Goal: Task Accomplishment & Management: Complete application form

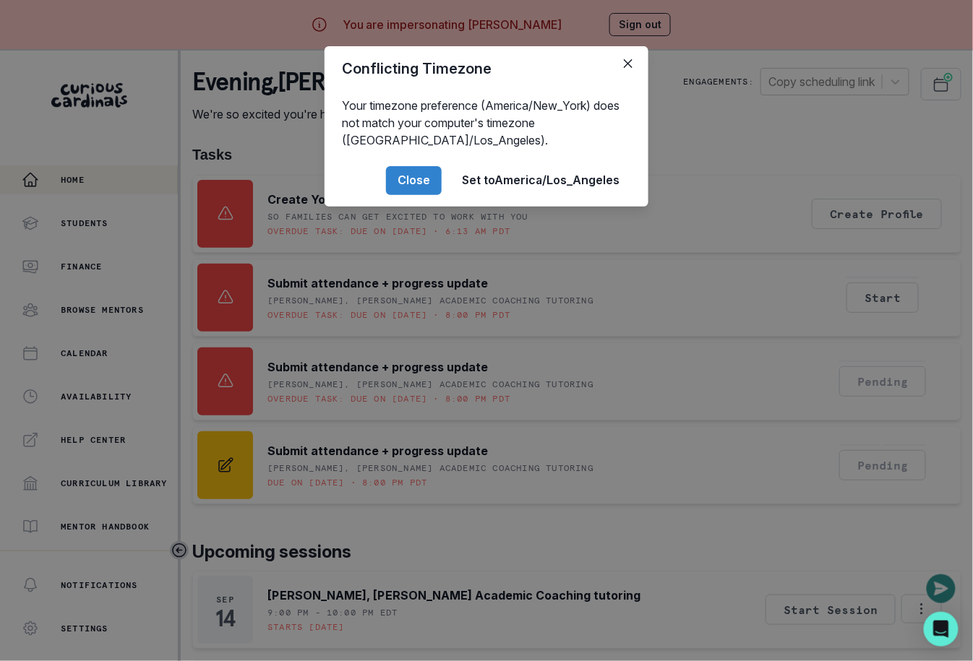
click at [421, 428] on div "Conflicting Timezone Your timezone preference (America/New_York) does not match…" at bounding box center [486, 330] width 973 height 661
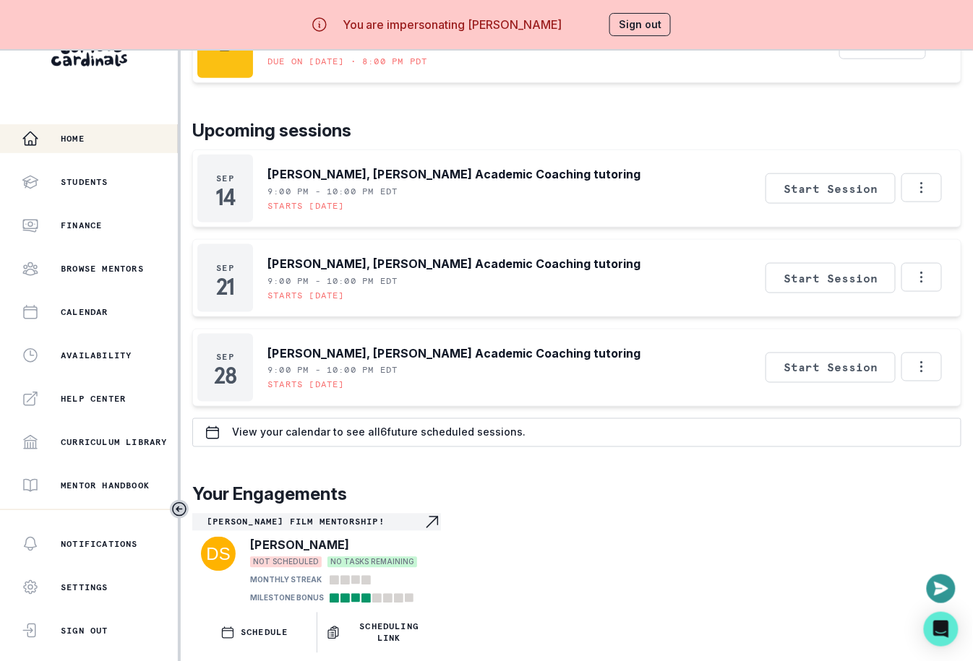
scroll to position [50, 0]
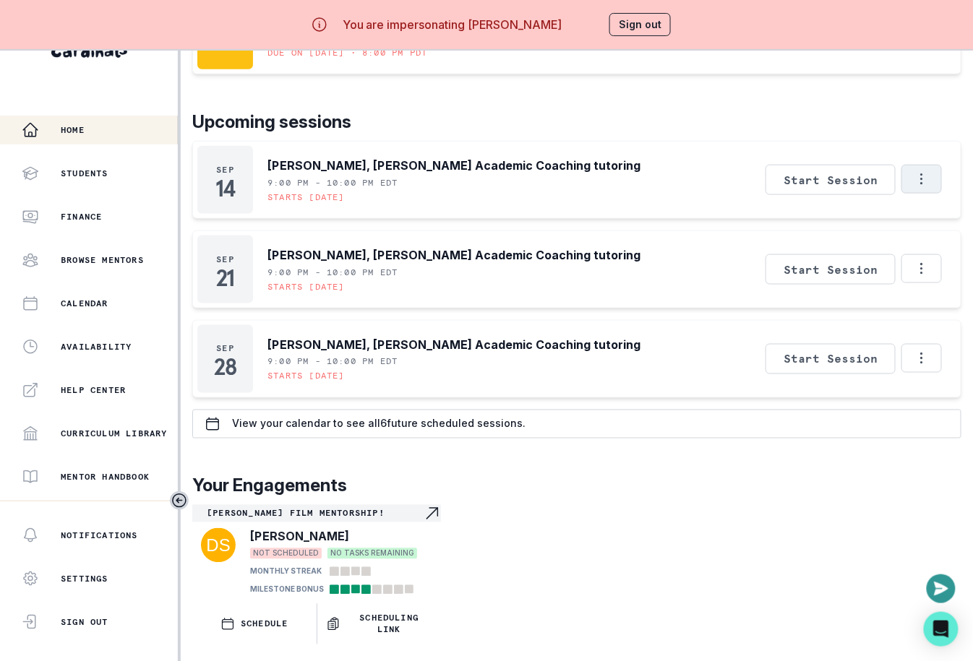
click at [920, 171] on icon "Options" at bounding box center [922, 179] width 16 height 16
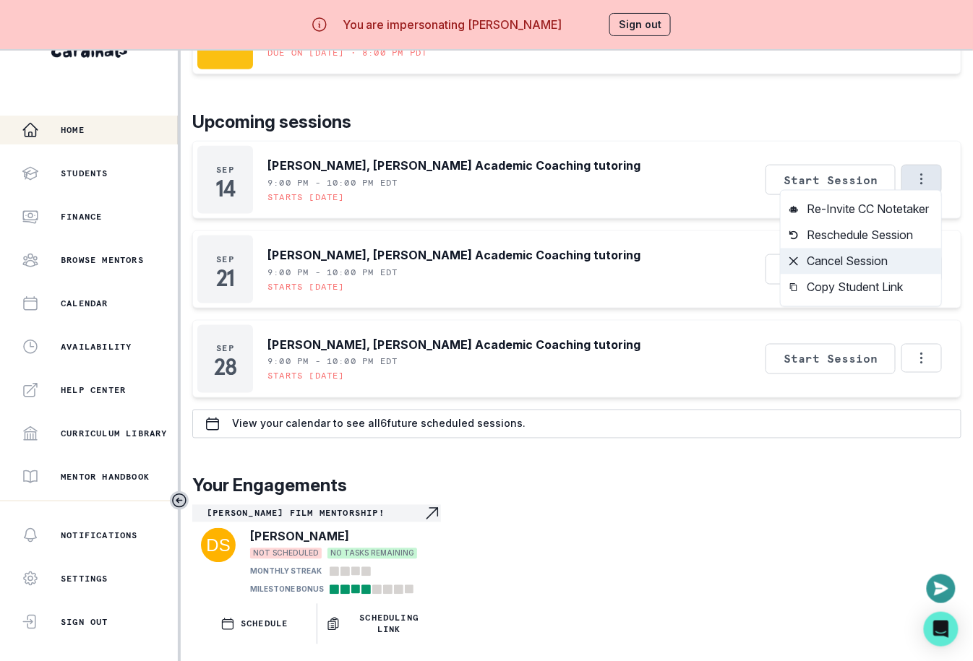
click at [843, 259] on button "Cancel Session" at bounding box center [861, 262] width 160 height 26
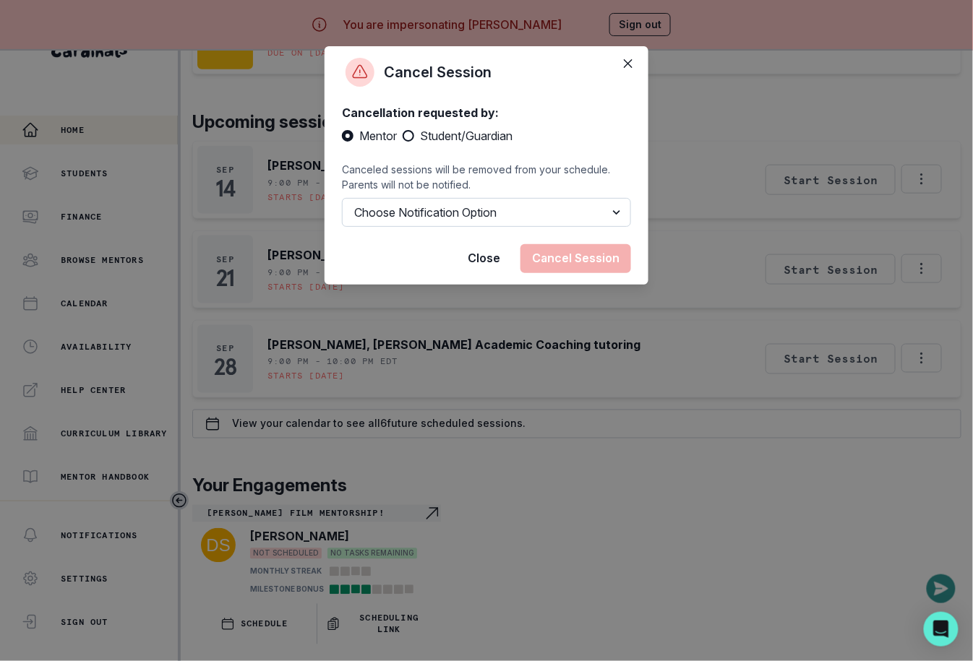
click at [450, 202] on select "Choose Notification Option Notify Family Do Not Notify Family" at bounding box center [486, 212] width 289 height 29
select select "option2"
click at [342, 198] on select "Choose Notification Option Notify Family Do Not Notify Family" at bounding box center [486, 212] width 289 height 29
click at [573, 256] on button "Cancel Session" at bounding box center [575, 258] width 111 height 29
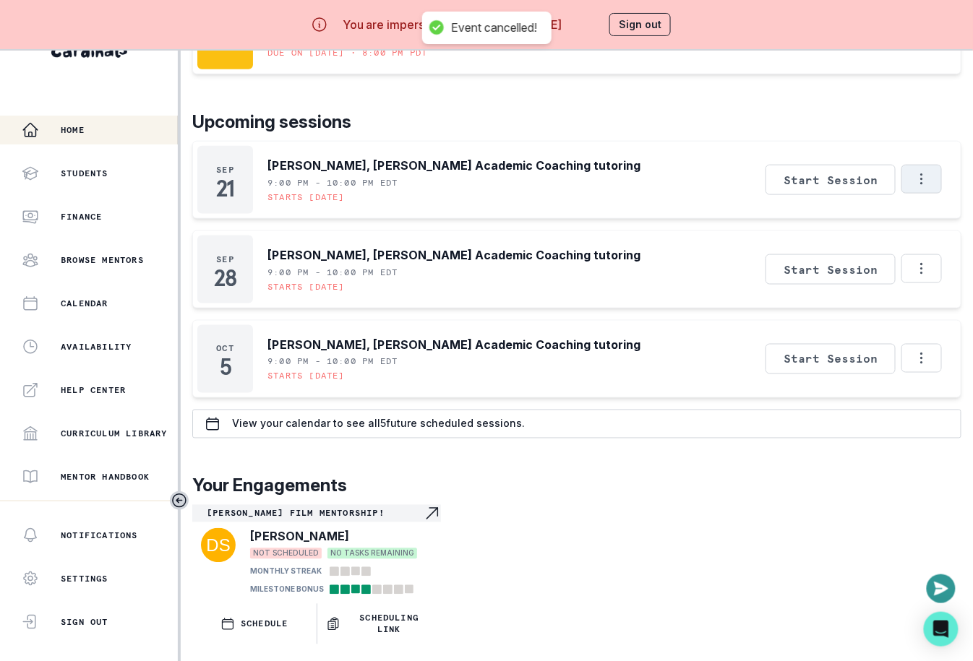
click at [928, 171] on icon "Options" at bounding box center [922, 179] width 16 height 16
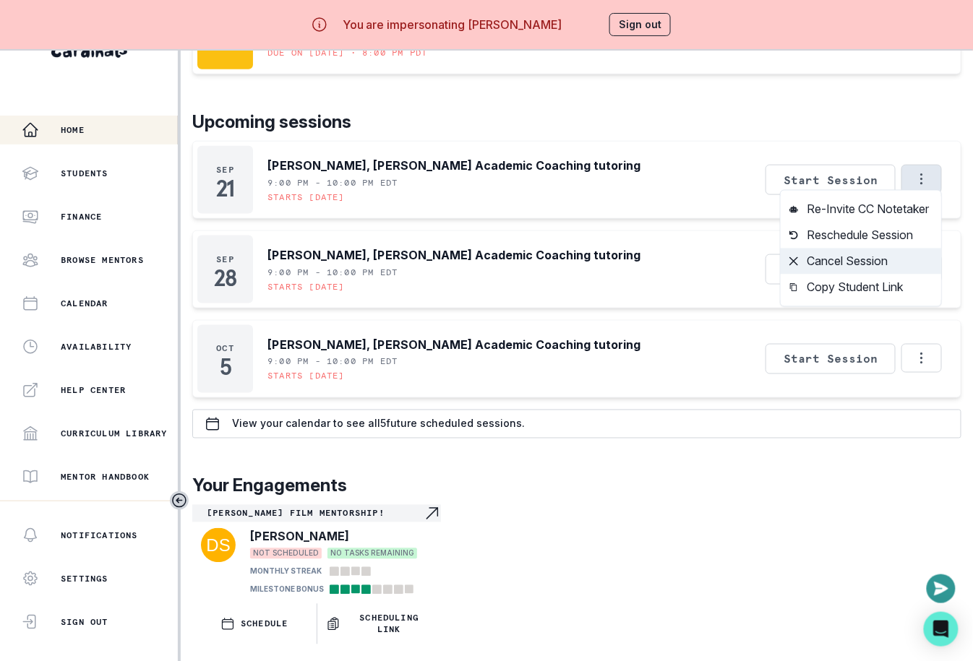
click at [851, 259] on button "Cancel Session" at bounding box center [861, 262] width 160 height 26
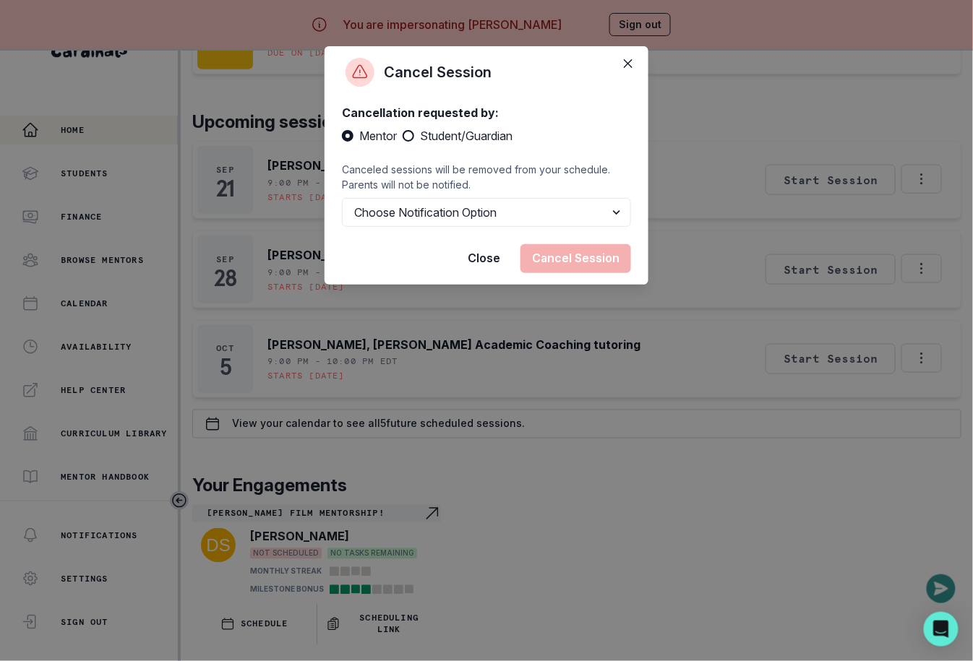
click at [433, 134] on span "Student/Guardian" at bounding box center [466, 135] width 93 height 17
click at [403, 136] on input "Student/Guardian" at bounding box center [402, 136] width 1 height 1
radio input "true"
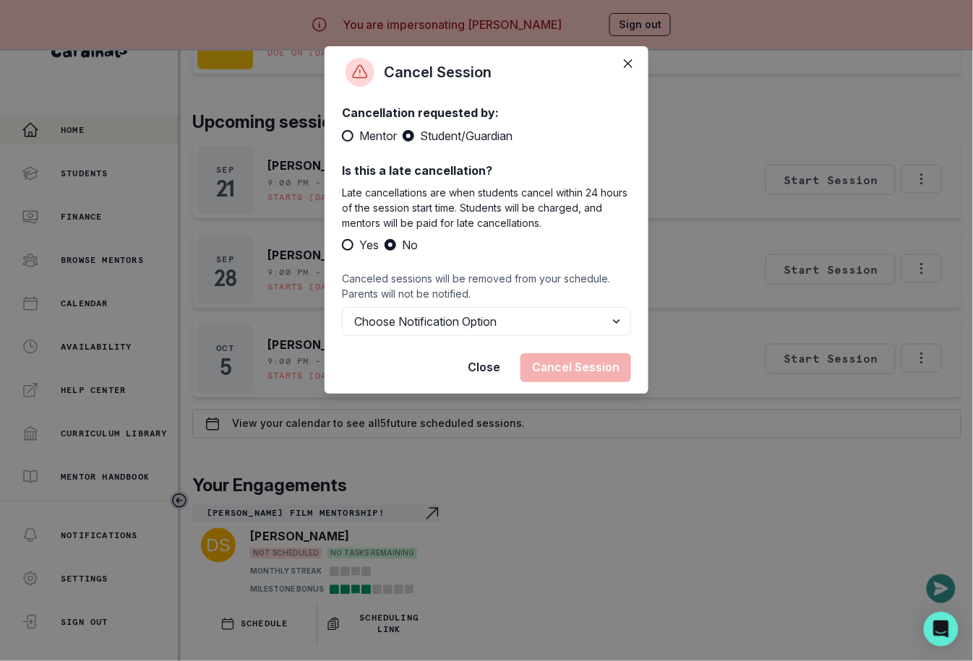
click at [378, 129] on span "Mentor" at bounding box center [378, 135] width 38 height 17
click at [342, 136] on input "Mentor" at bounding box center [341, 136] width 1 height 1
radio input "true"
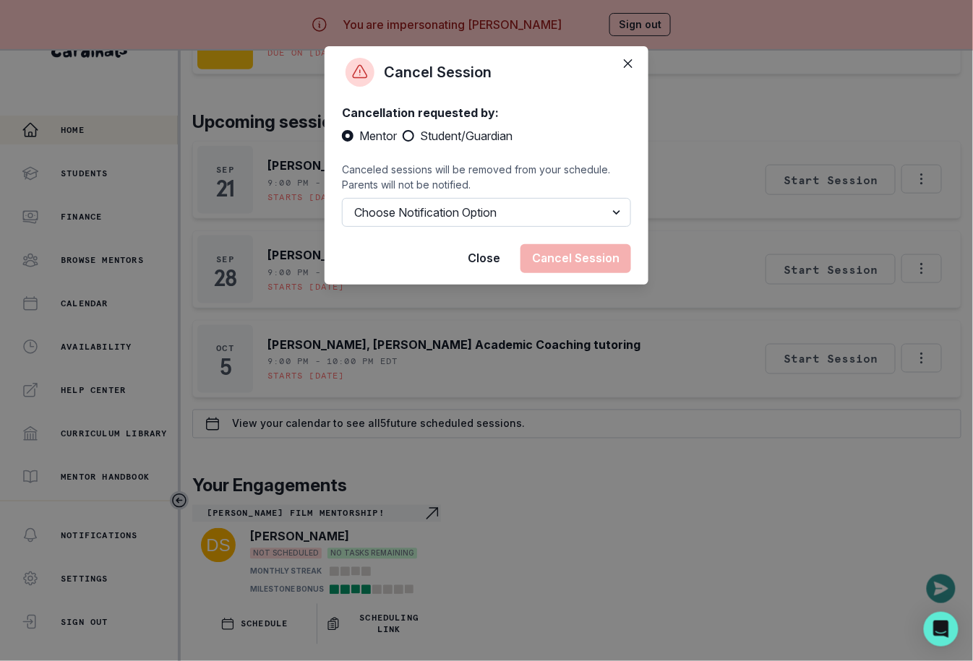
click at [431, 220] on select "Choose Notification Option Notify Family Do Not Notify Family" at bounding box center [486, 212] width 289 height 29
select select "option2"
click at [342, 198] on select "Choose Notification Option Notify Family Do Not Notify Family" at bounding box center [486, 212] width 289 height 29
click at [574, 259] on button "Cancel Session" at bounding box center [575, 258] width 111 height 29
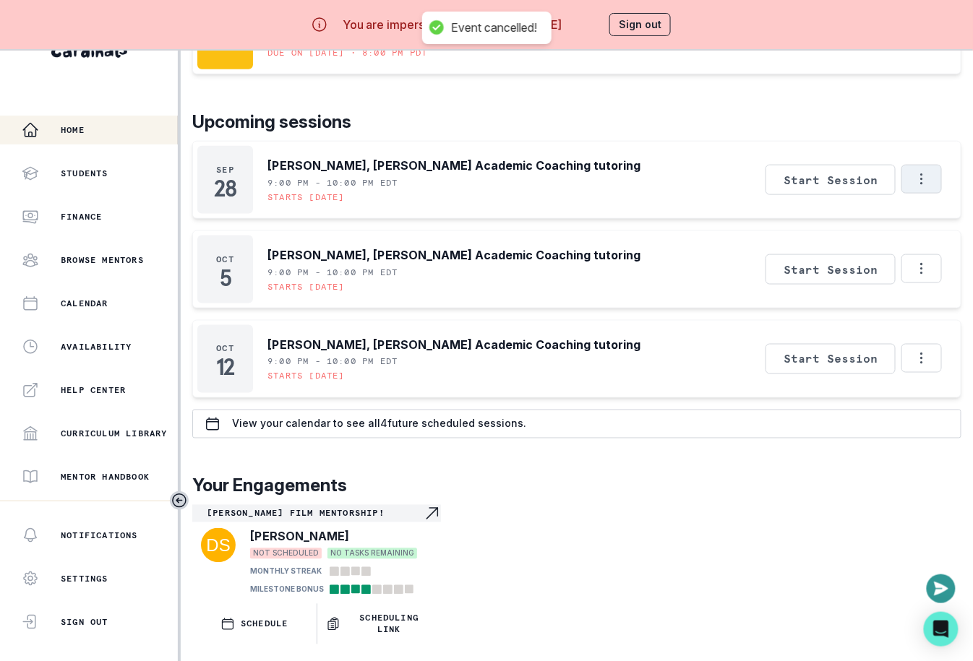
click at [920, 178] on button "Options" at bounding box center [921, 179] width 40 height 29
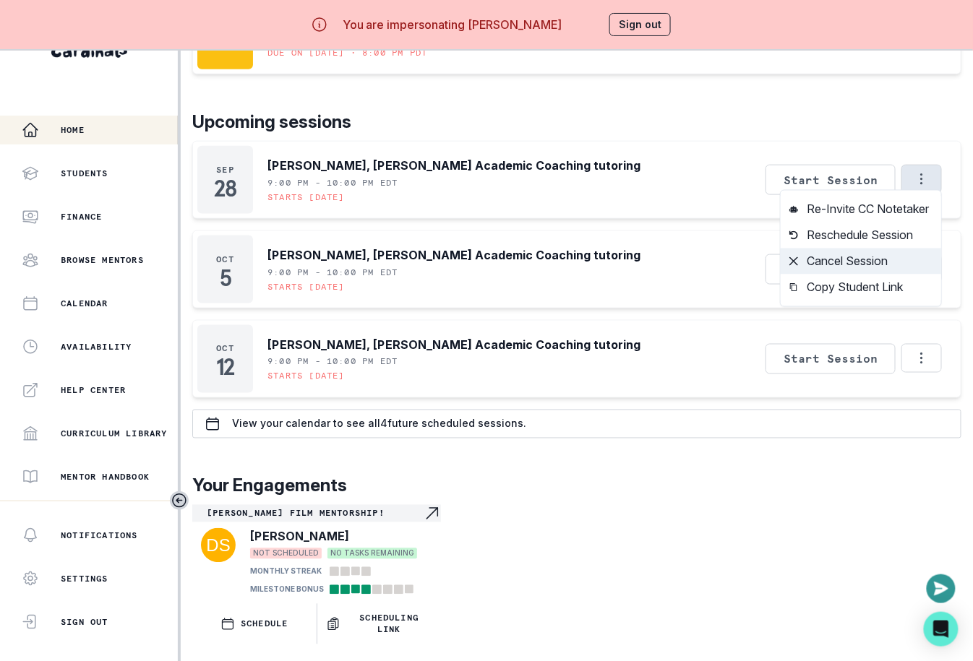
click at [838, 253] on button "Cancel Session" at bounding box center [861, 262] width 160 height 26
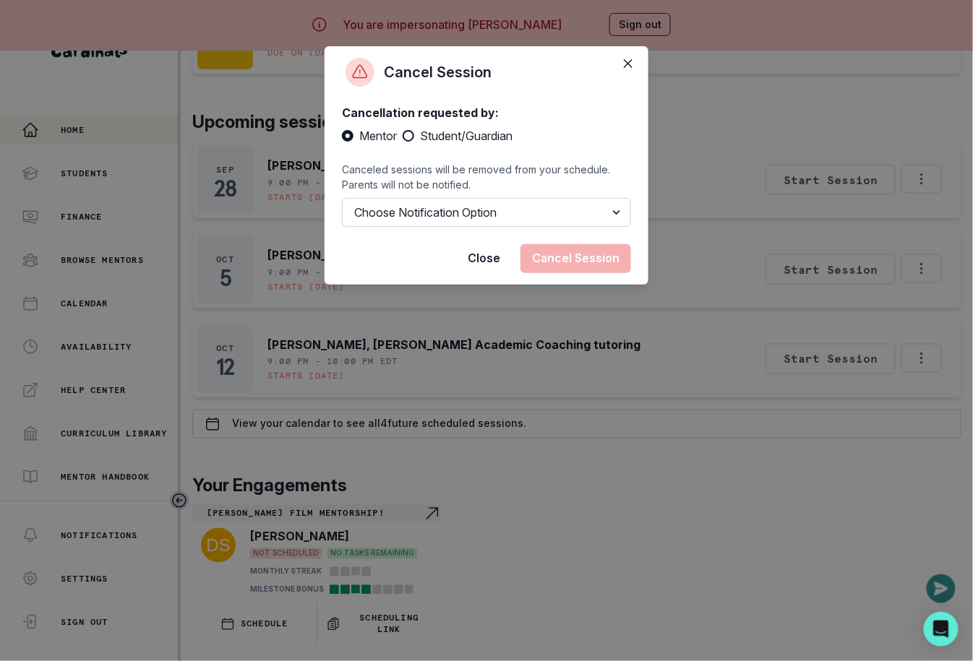
click at [411, 211] on select "Choose Notification Option Notify Family Do Not Notify Family" at bounding box center [486, 212] width 289 height 29
select select "option2"
click at [342, 198] on select "Choose Notification Option Notify Family Do Not Notify Family" at bounding box center [486, 212] width 289 height 29
click at [570, 249] on button "Cancel Session" at bounding box center [575, 258] width 111 height 29
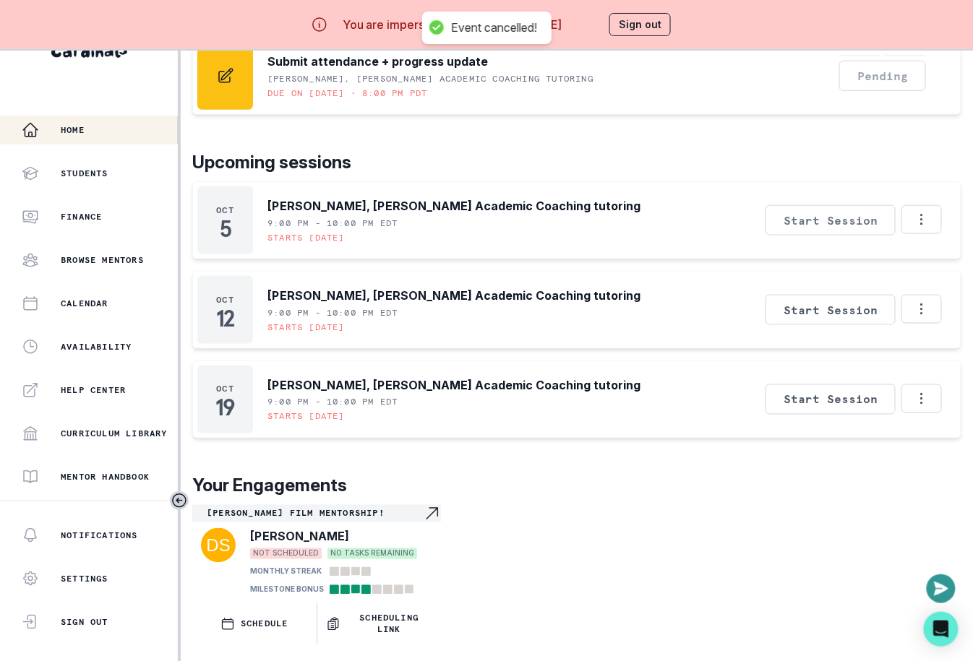
scroll to position [347, 0]
click at [927, 212] on icon "Options" at bounding box center [922, 220] width 16 height 16
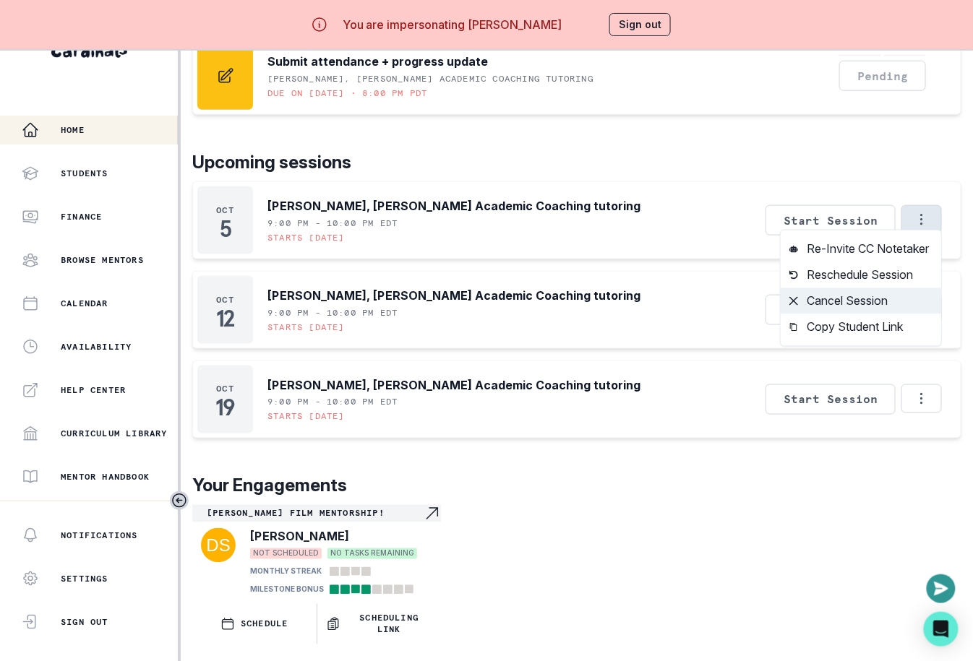
click at [867, 288] on button "Cancel Session" at bounding box center [861, 301] width 160 height 26
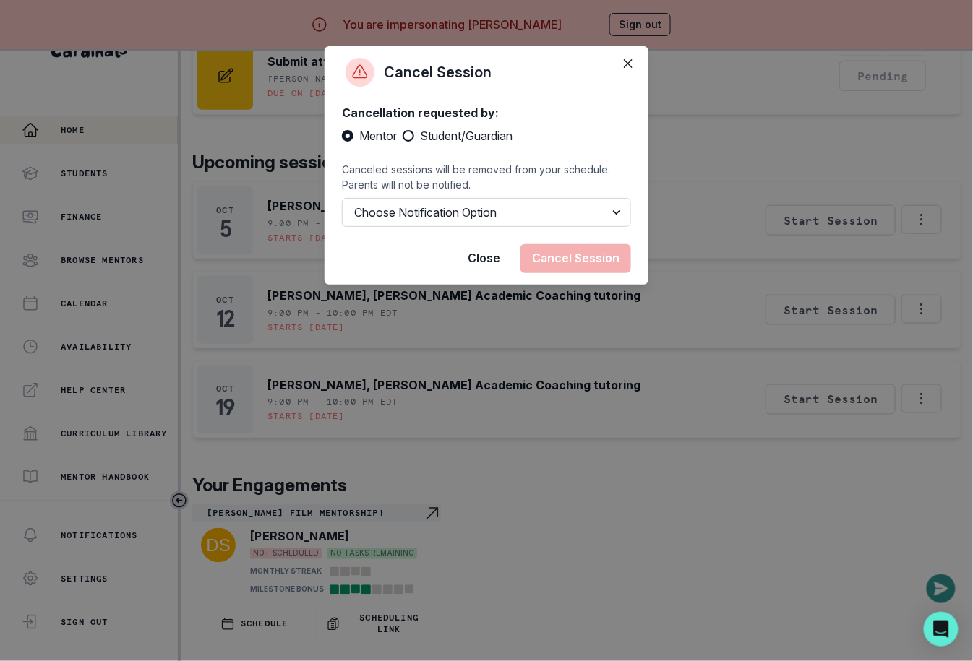
click at [458, 220] on select "Choose Notification Option Notify Family Do Not Notify Family" at bounding box center [486, 212] width 289 height 29
select select "option2"
click at [342, 198] on select "Choose Notification Option Notify Family Do Not Notify Family" at bounding box center [486, 212] width 289 height 29
click at [601, 249] on button "Cancel Session" at bounding box center [575, 258] width 111 height 29
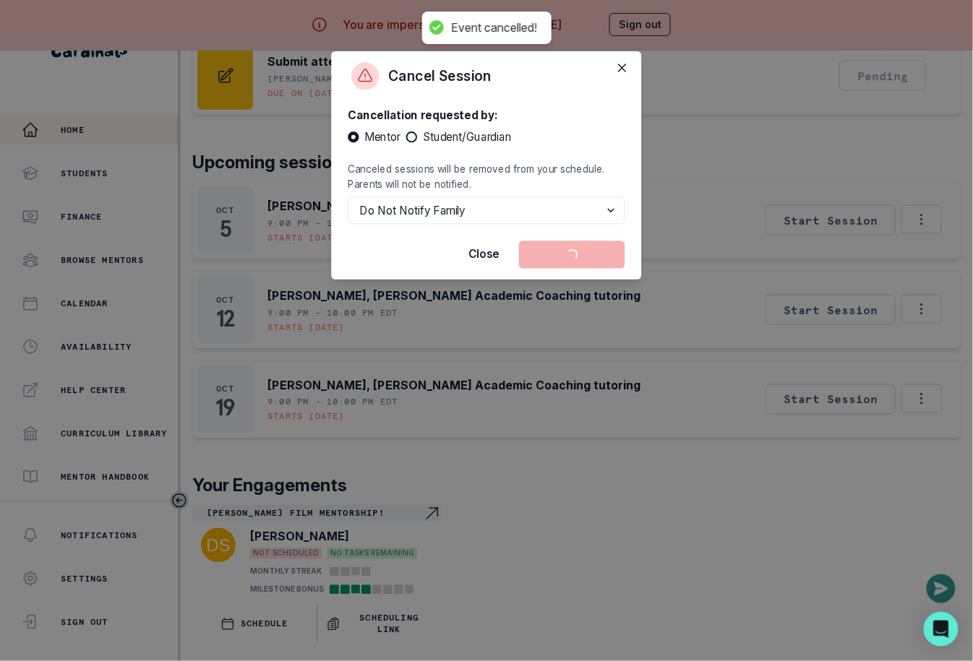
scroll to position [258, 0]
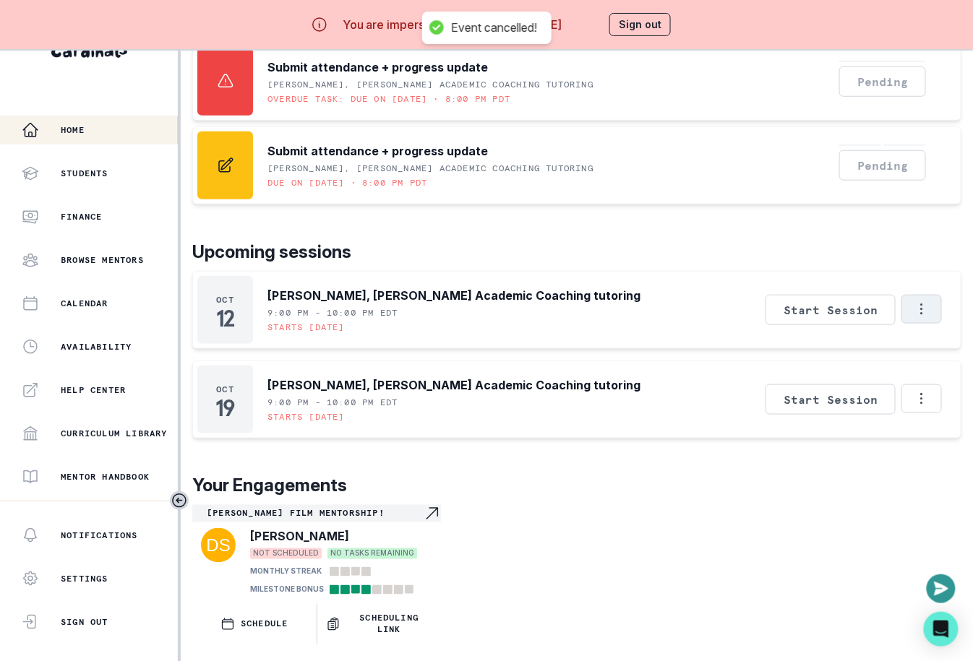
click at [918, 301] on icon "Options" at bounding box center [922, 309] width 16 height 16
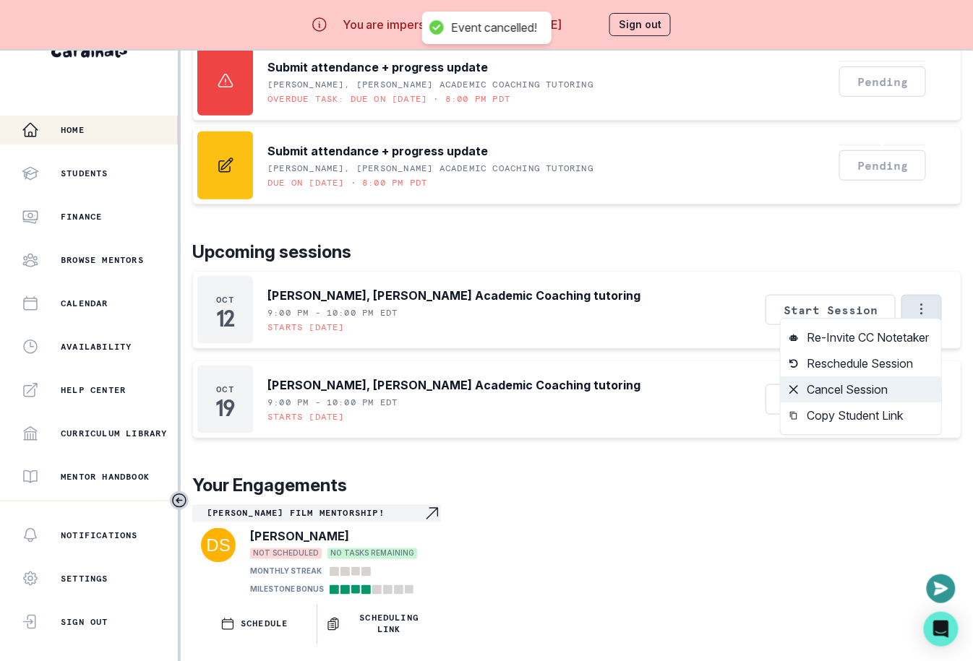
click at [822, 379] on button "Cancel Session" at bounding box center [861, 390] width 160 height 26
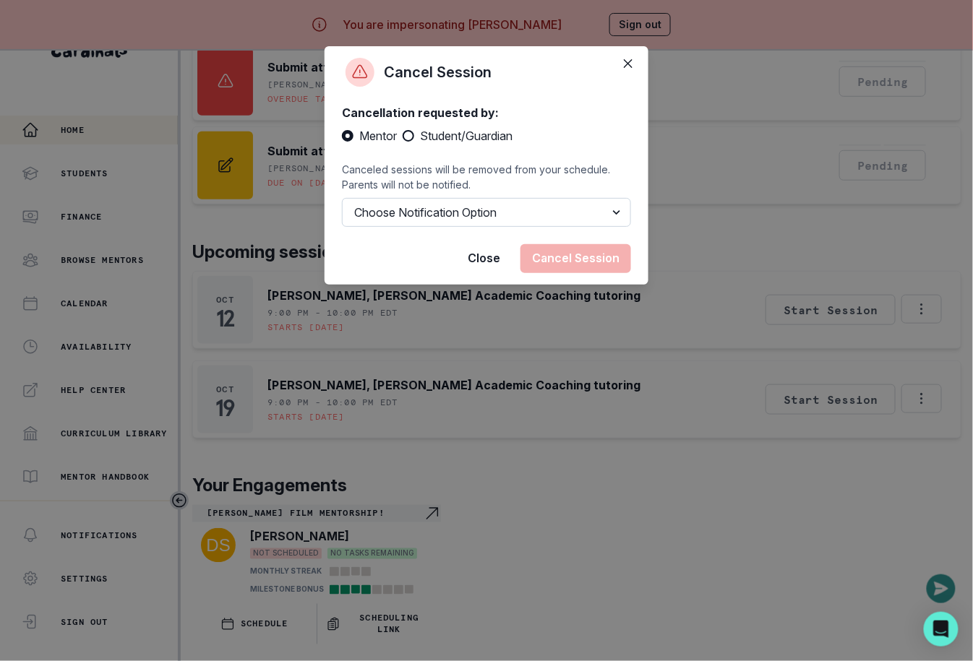
click at [400, 222] on select "Choose Notification Option Notify Family Do Not Notify Family" at bounding box center [486, 212] width 289 height 29
select select "option2"
click at [342, 198] on select "Choose Notification Option Notify Family Do Not Notify Family" at bounding box center [486, 212] width 289 height 29
click at [577, 261] on button "Cancel Session" at bounding box center [575, 258] width 111 height 29
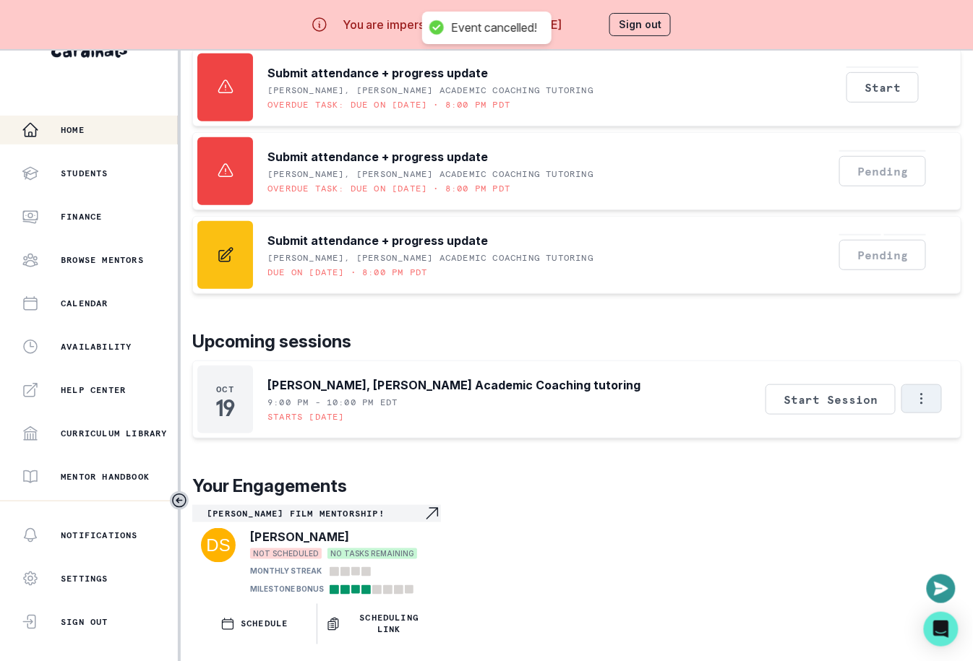
click at [930, 384] on button "Options" at bounding box center [921, 398] width 40 height 29
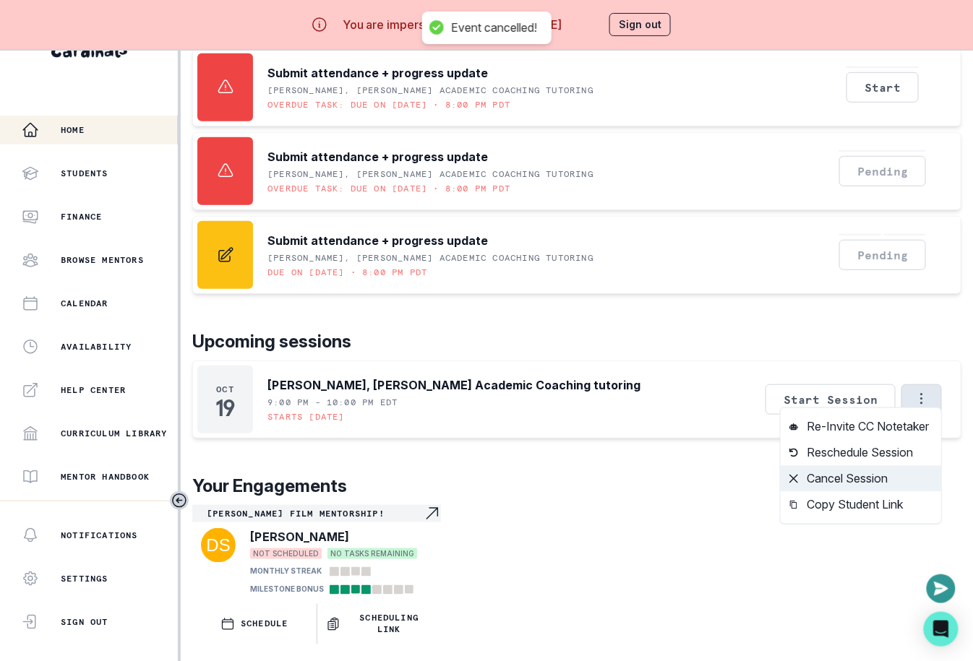
click at [817, 478] on button "Cancel Session" at bounding box center [861, 479] width 160 height 26
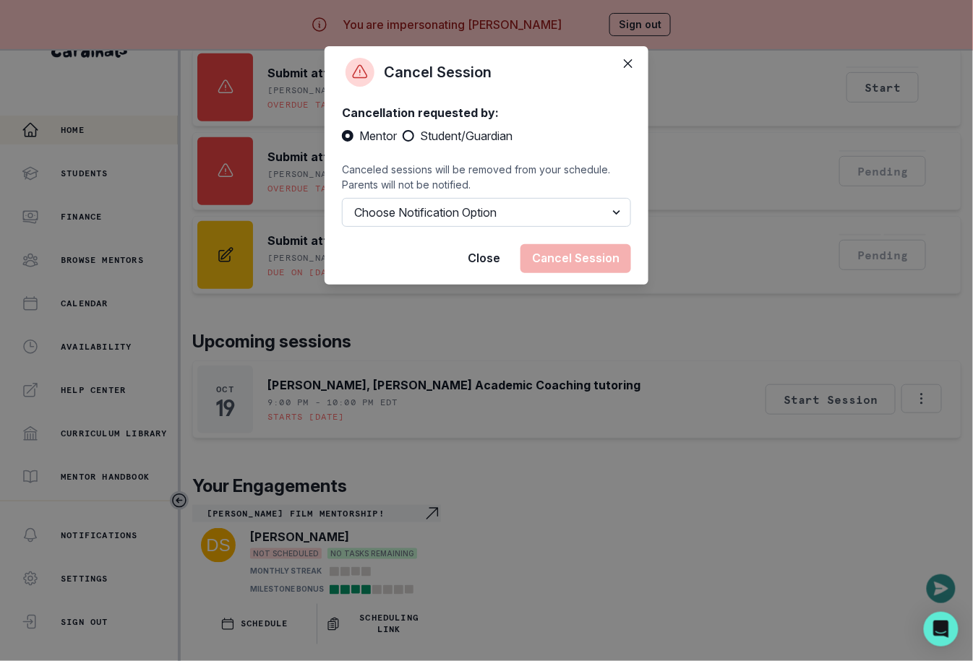
click at [517, 203] on select "Choose Notification Option Notify Family Do Not Notify Family" at bounding box center [486, 212] width 289 height 29
select select "option2"
click at [342, 198] on select "Choose Notification Option Notify Family Do Not Notify Family" at bounding box center [486, 212] width 289 height 29
click at [570, 259] on button "Cancel Session" at bounding box center [575, 258] width 111 height 29
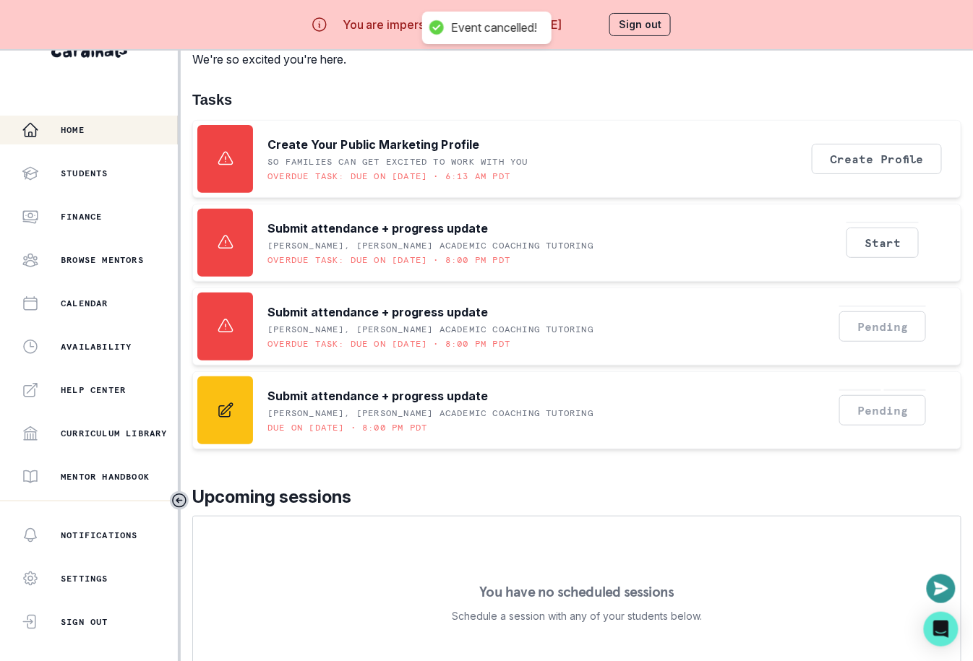
scroll to position [0, 0]
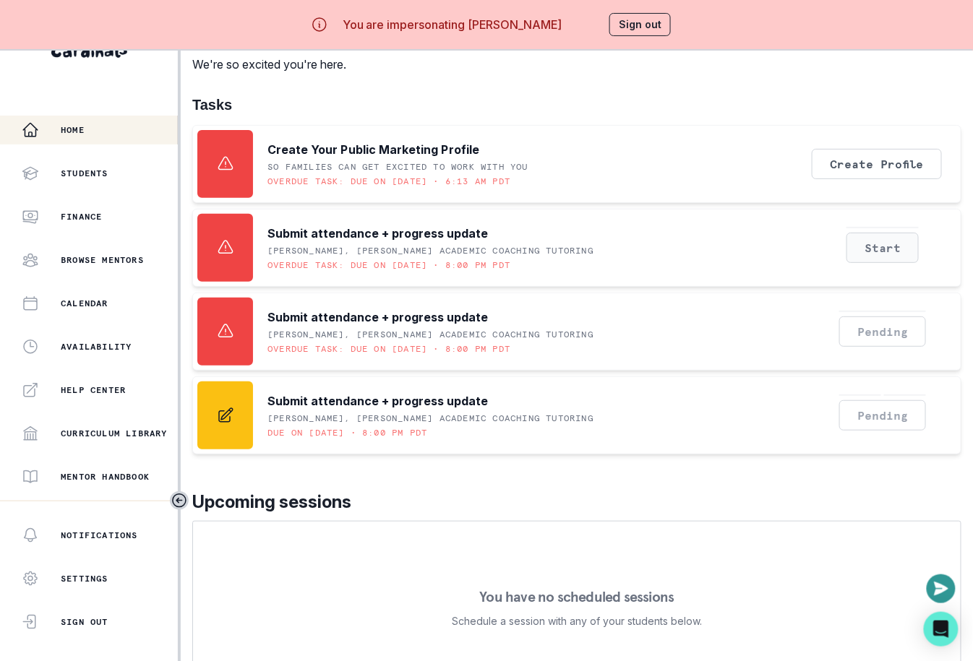
click at [896, 249] on button "Start" at bounding box center [882, 248] width 72 height 30
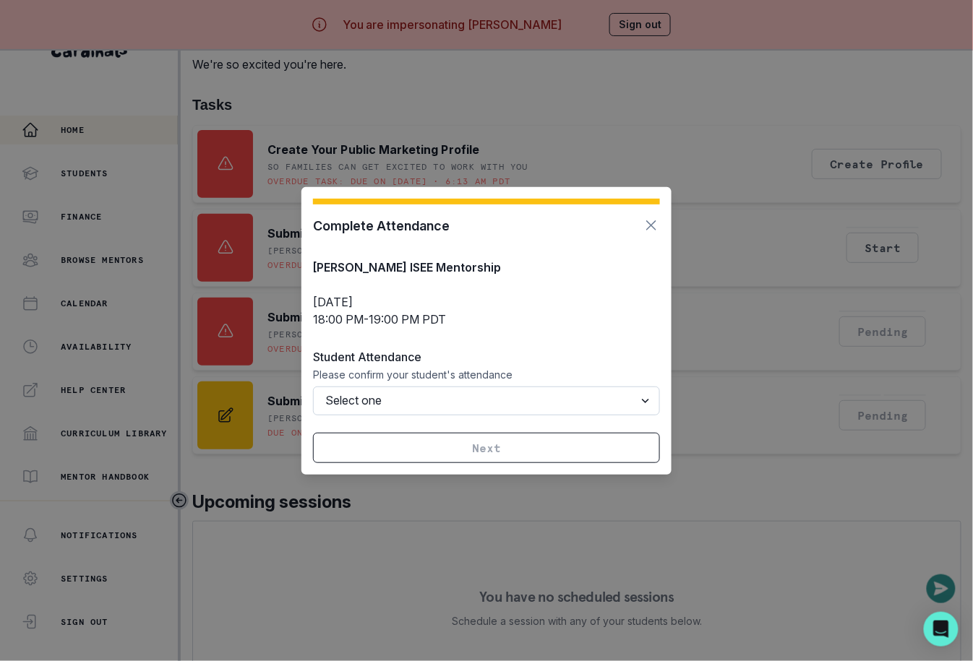
click at [433, 387] on select "Select one Attended Missed (billable) Late cancellation (billable) Cancelled (n…" at bounding box center [486, 401] width 347 height 29
select select "CANCELLED"
click at [313, 387] on select "Select one Attended Missed (billable) Late cancellation (billable) Cancelled (n…" at bounding box center [486, 401] width 347 height 29
click at [430, 440] on button "Submit" at bounding box center [486, 448] width 347 height 30
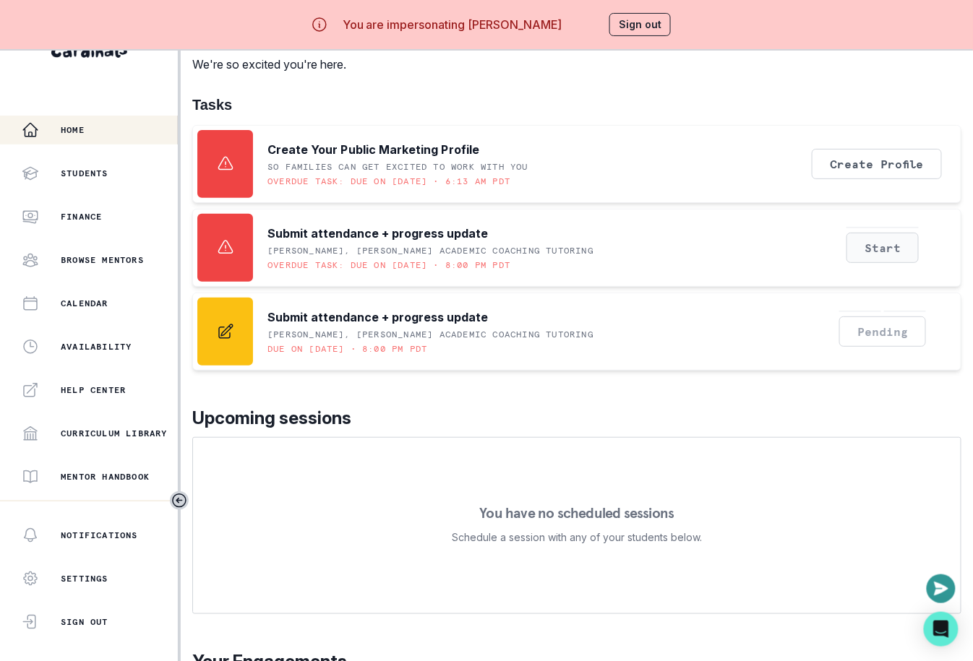
click at [895, 236] on button "Start" at bounding box center [882, 248] width 72 height 30
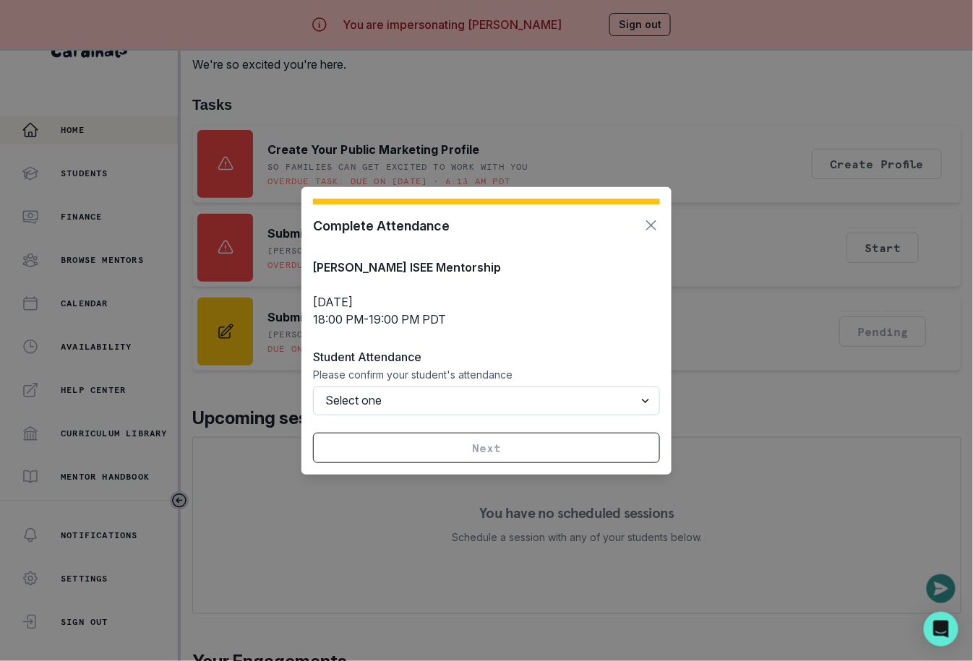
click at [429, 404] on select "Select one Attended Missed (billable) Late cancellation (billable) Cancelled (n…" at bounding box center [486, 401] width 347 height 29
select select "CANCELLED"
click at [313, 387] on select "Select one Attended Missed (billable) Late cancellation (billable) Cancelled (n…" at bounding box center [486, 401] width 347 height 29
click at [474, 449] on button "Submit" at bounding box center [486, 448] width 347 height 30
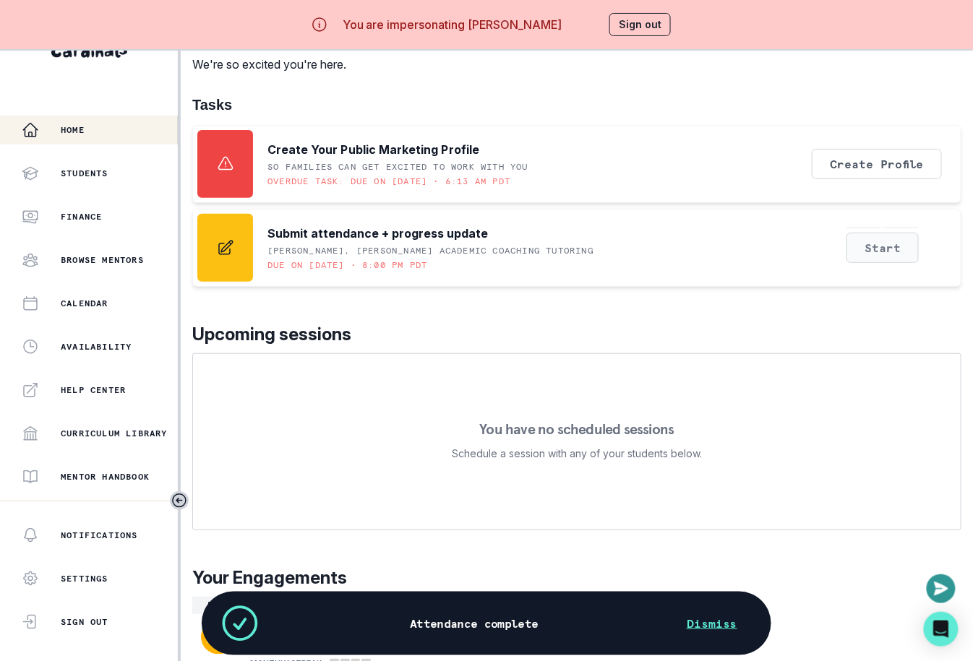
click at [899, 240] on button "Start" at bounding box center [882, 248] width 72 height 30
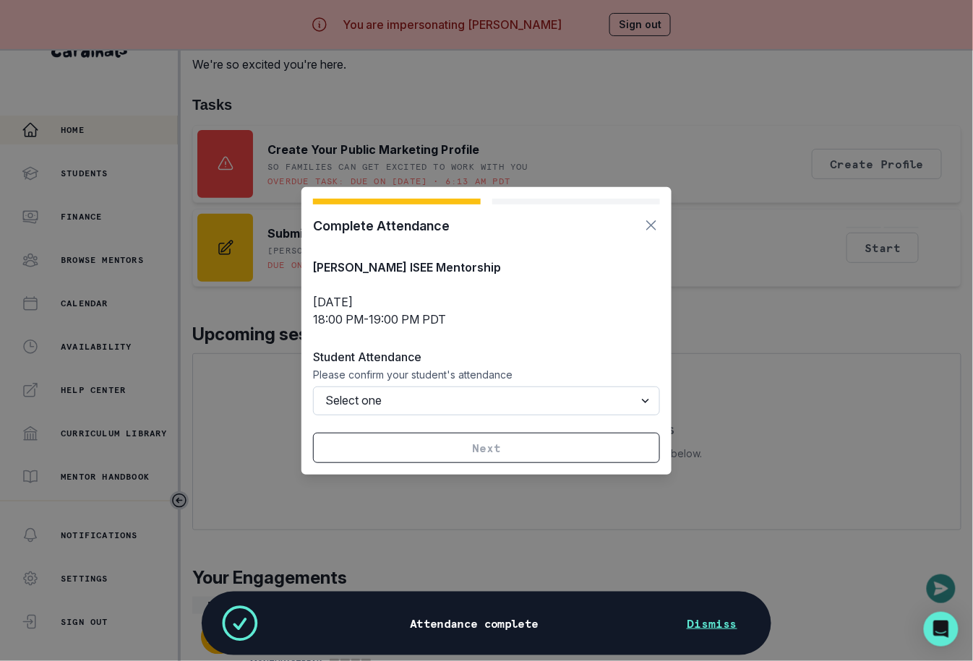
click at [455, 399] on select "Select one Attended Missed (billable) Late cancellation (billable) Cancelled (n…" at bounding box center [486, 401] width 347 height 29
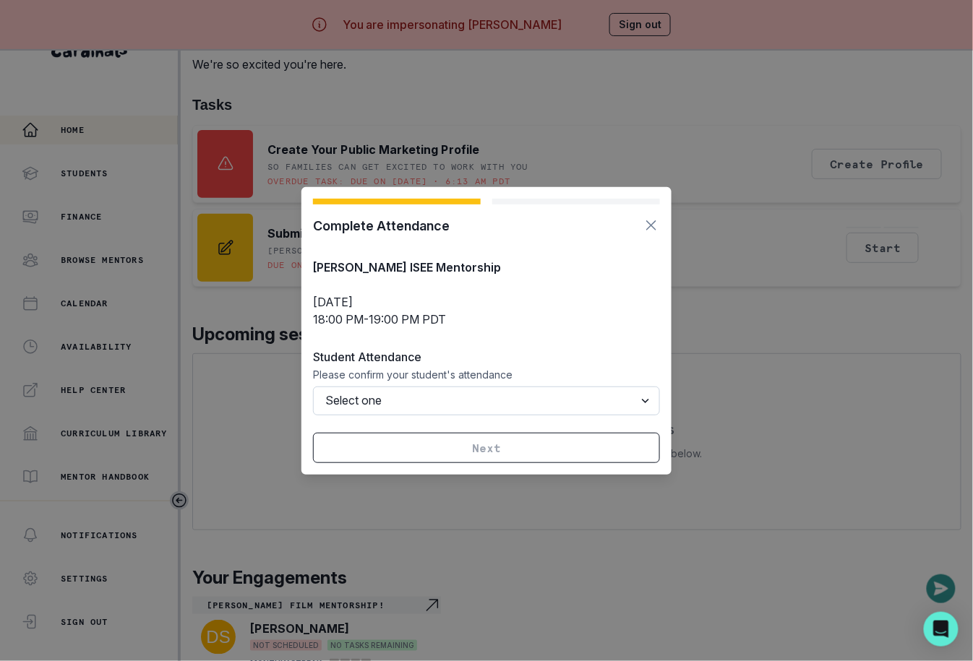
select select "CANCELLED"
click at [313, 387] on select "Select one Attended Missed (billable) Late cancellation (billable) Cancelled (n…" at bounding box center [486, 401] width 347 height 29
click at [461, 447] on button "Submit" at bounding box center [486, 448] width 347 height 30
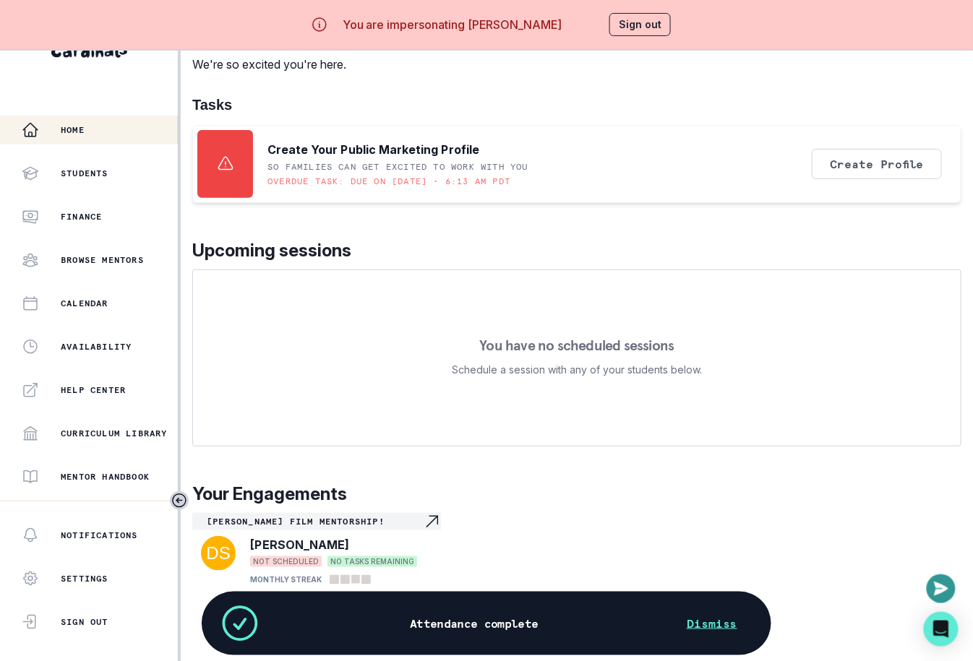
scroll to position [20, 0]
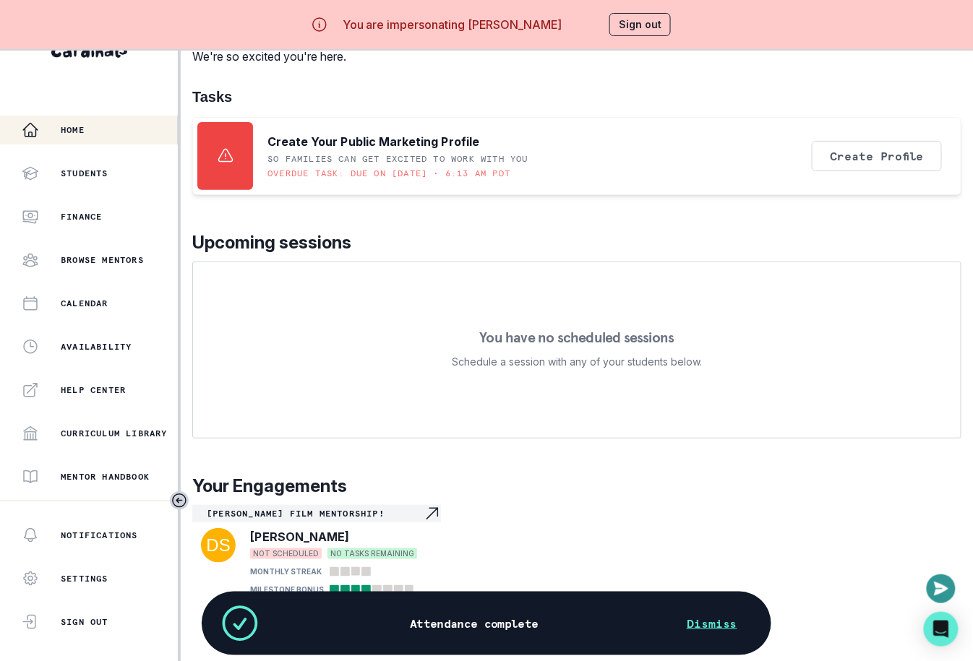
click at [632, 24] on button "Sign out" at bounding box center [639, 24] width 61 height 23
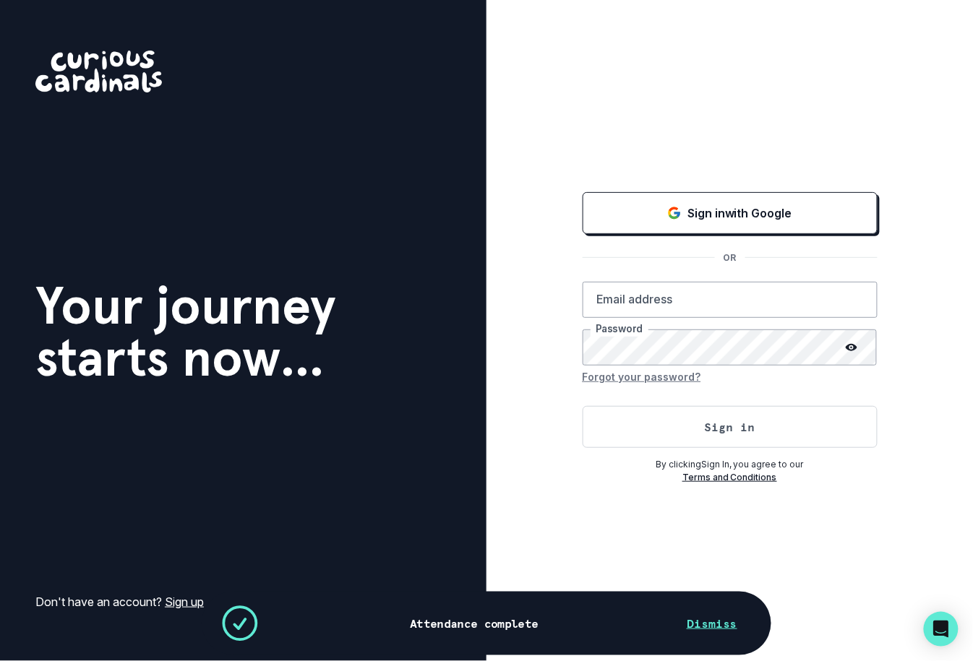
type input "[EMAIL_ADDRESS][DOMAIN_NAME]"
